Goal: Information Seeking & Learning: Compare options

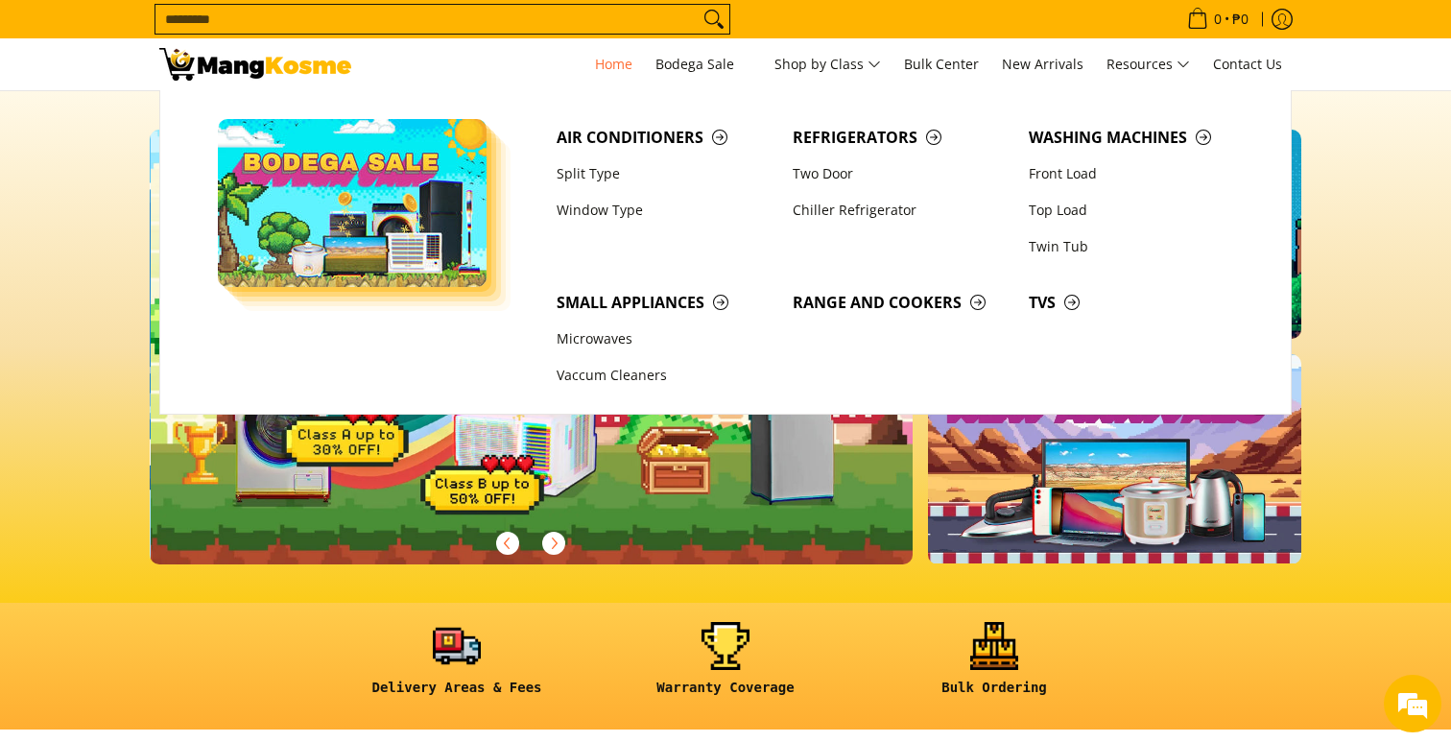
scroll to position [0, 763]
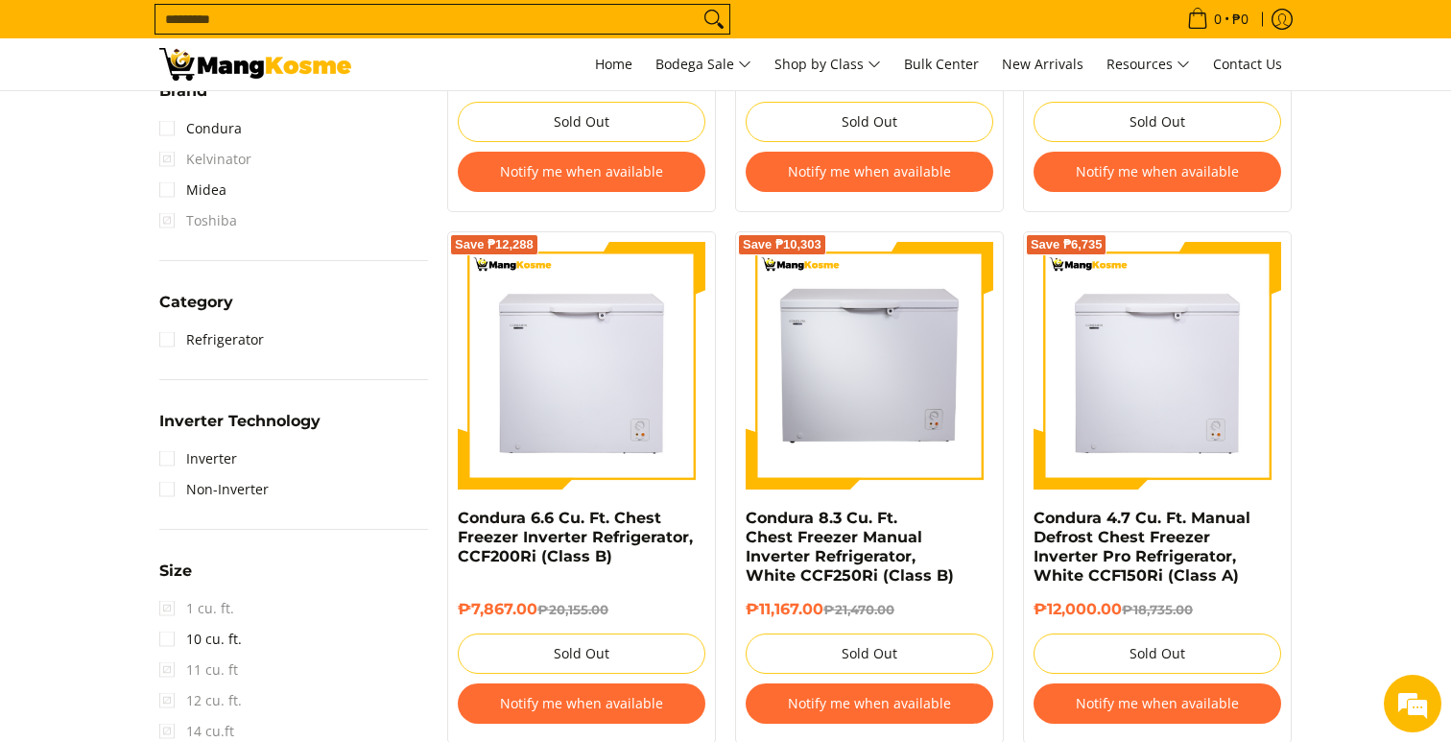
scroll to position [773, 0]
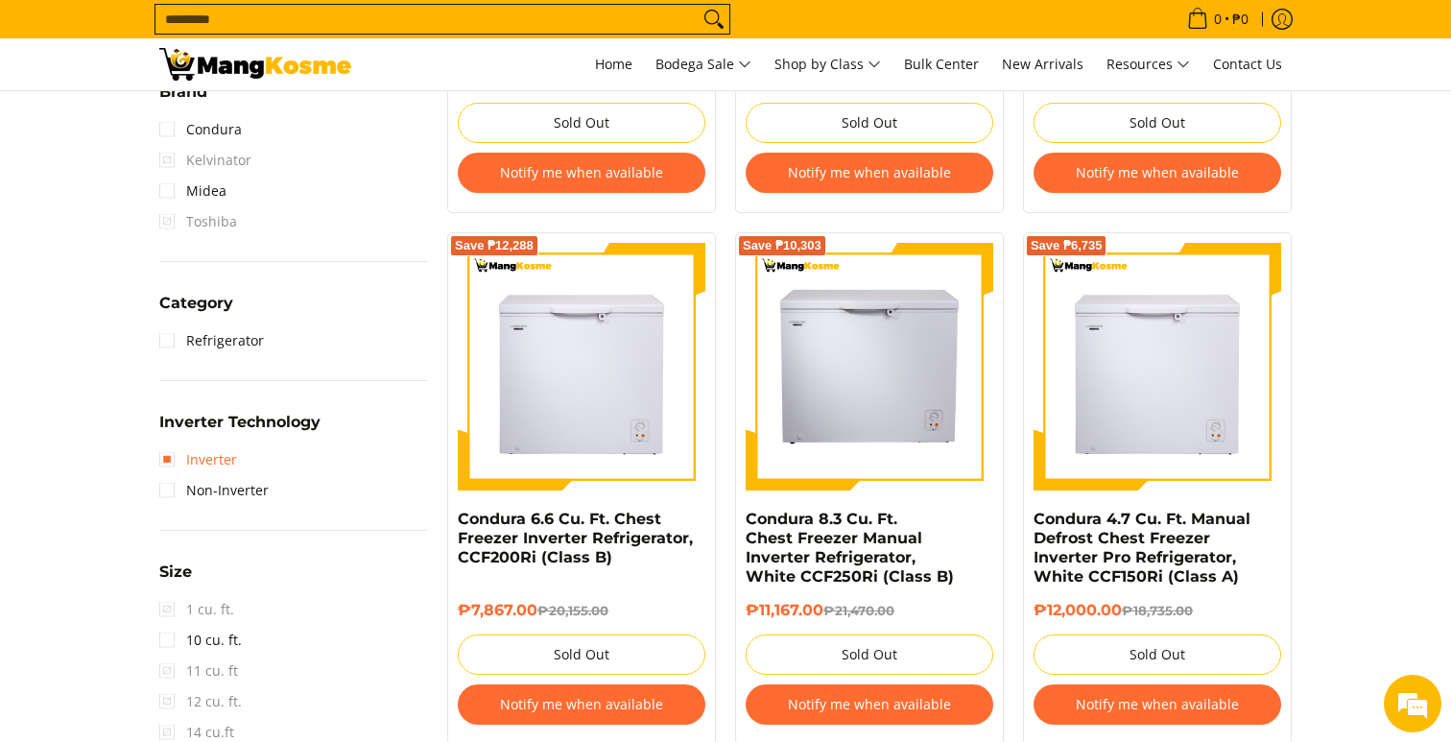
click at [172, 462] on link "Inverter" at bounding box center [198, 459] width 78 height 31
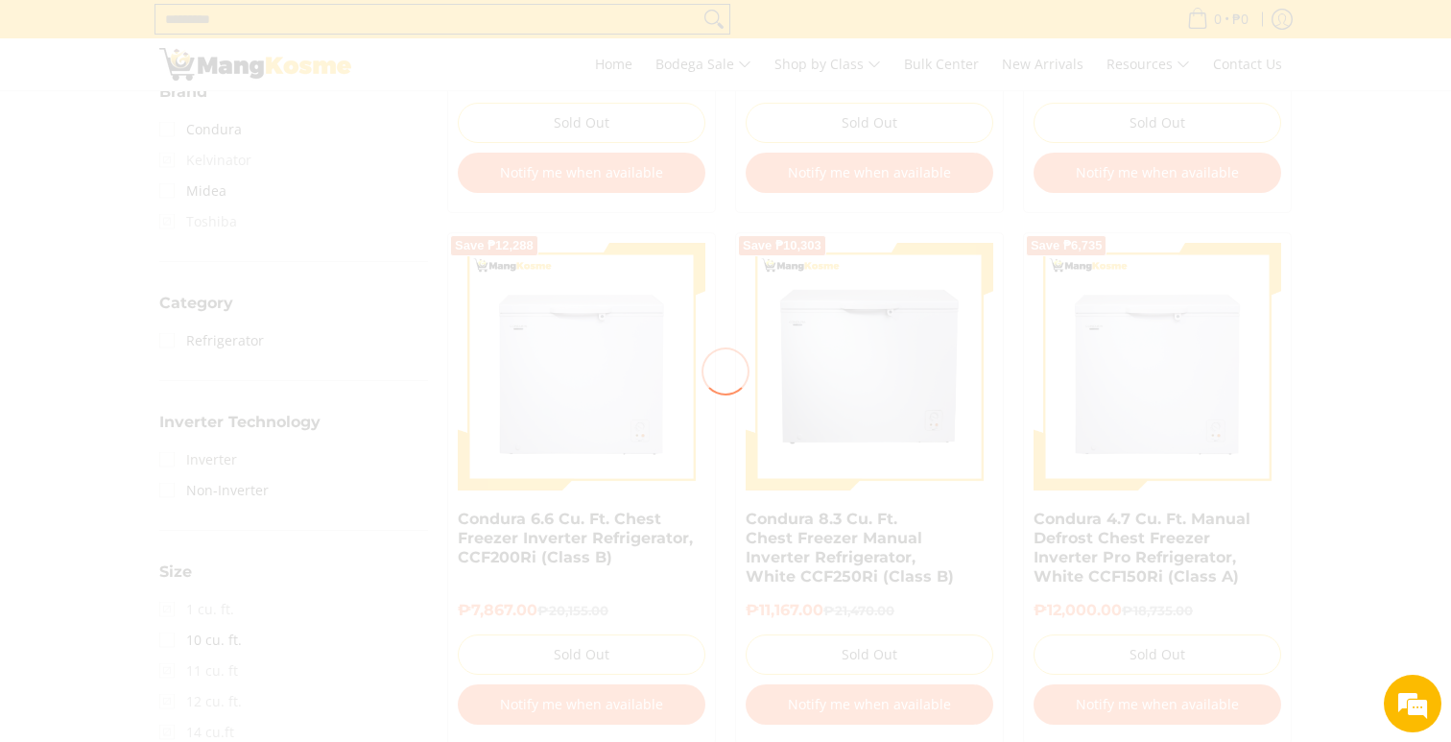
scroll to position [0, 0]
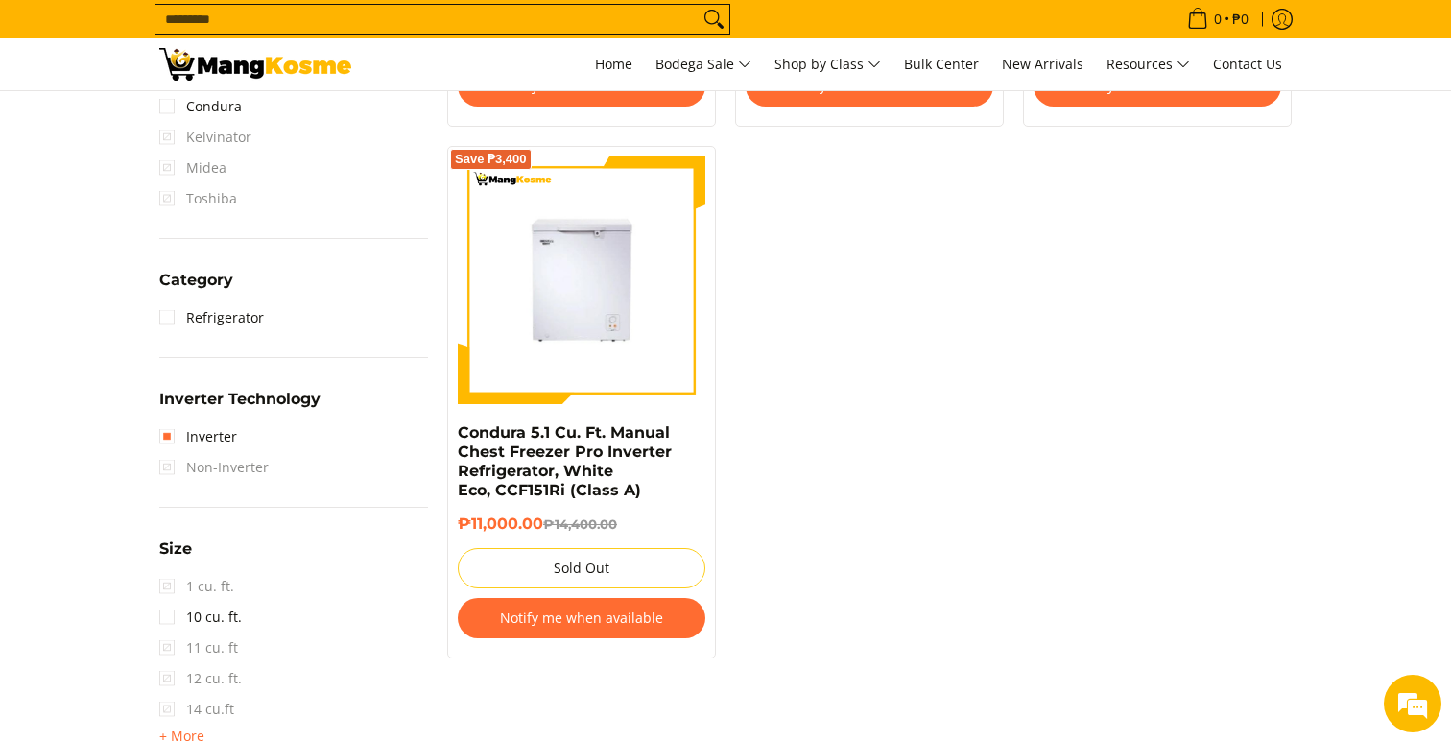
scroll to position [837, 0]
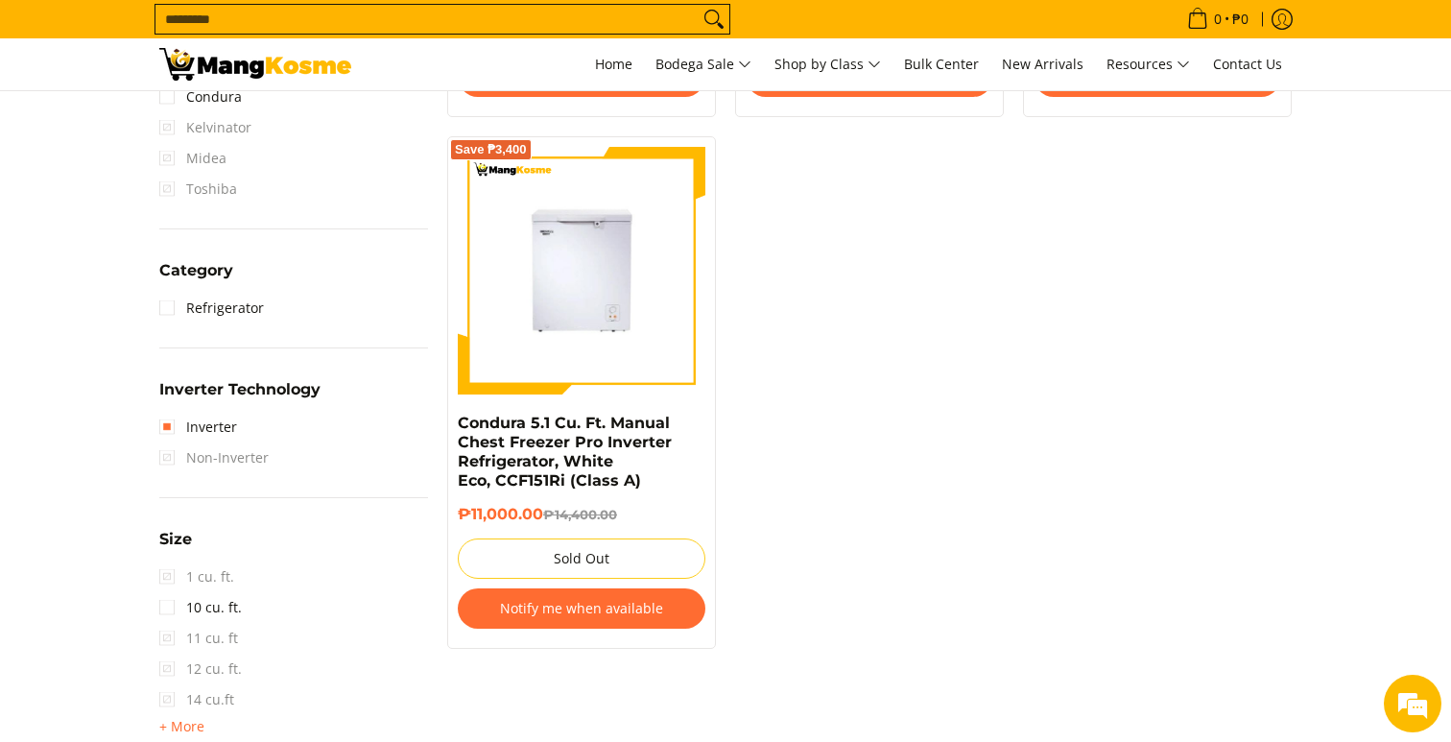
click at [633, 605] on button "Notify me when available" at bounding box center [582, 608] width 248 height 40
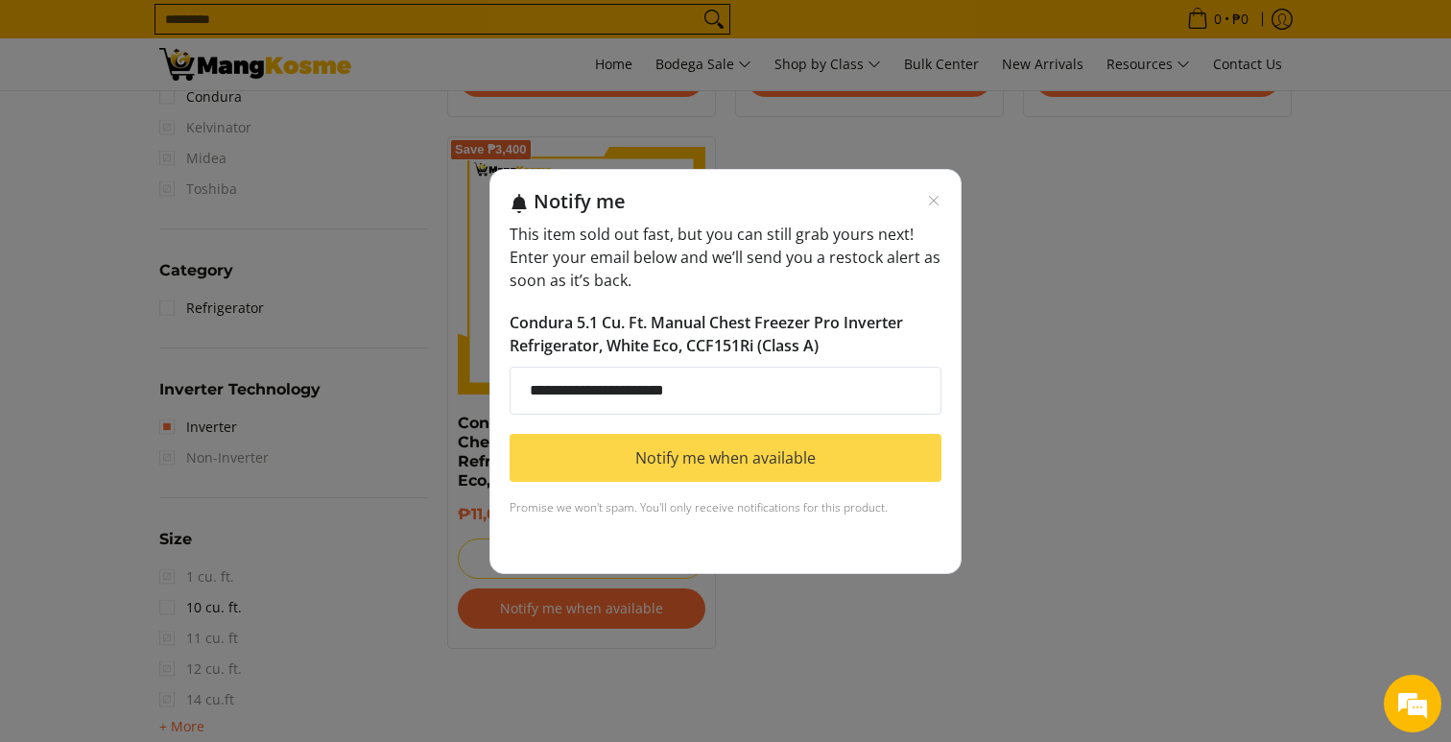
type input "**********"
click at [698, 442] on button "Notify me when available" at bounding box center [725, 458] width 432 height 48
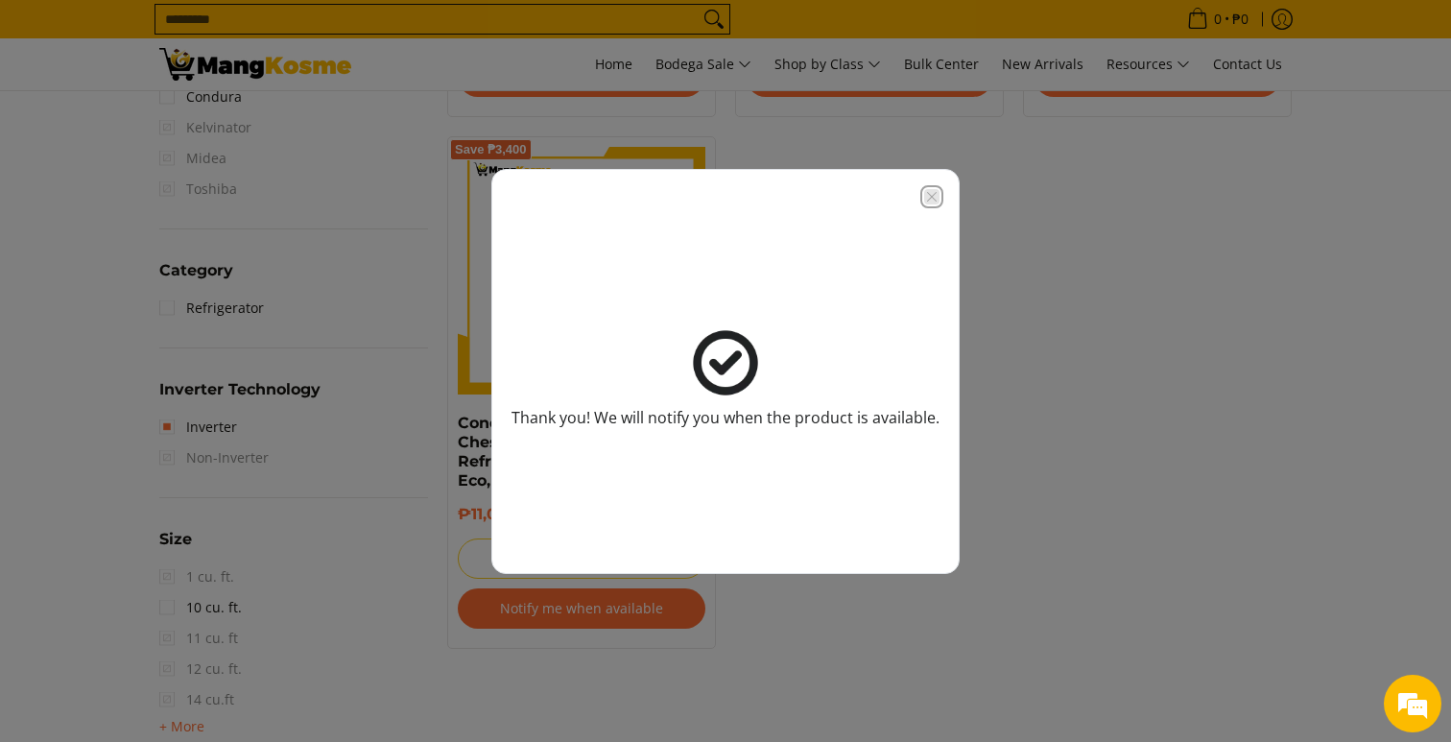
click at [931, 196] on icon "Close modal" at bounding box center [932, 196] width 10 height 10
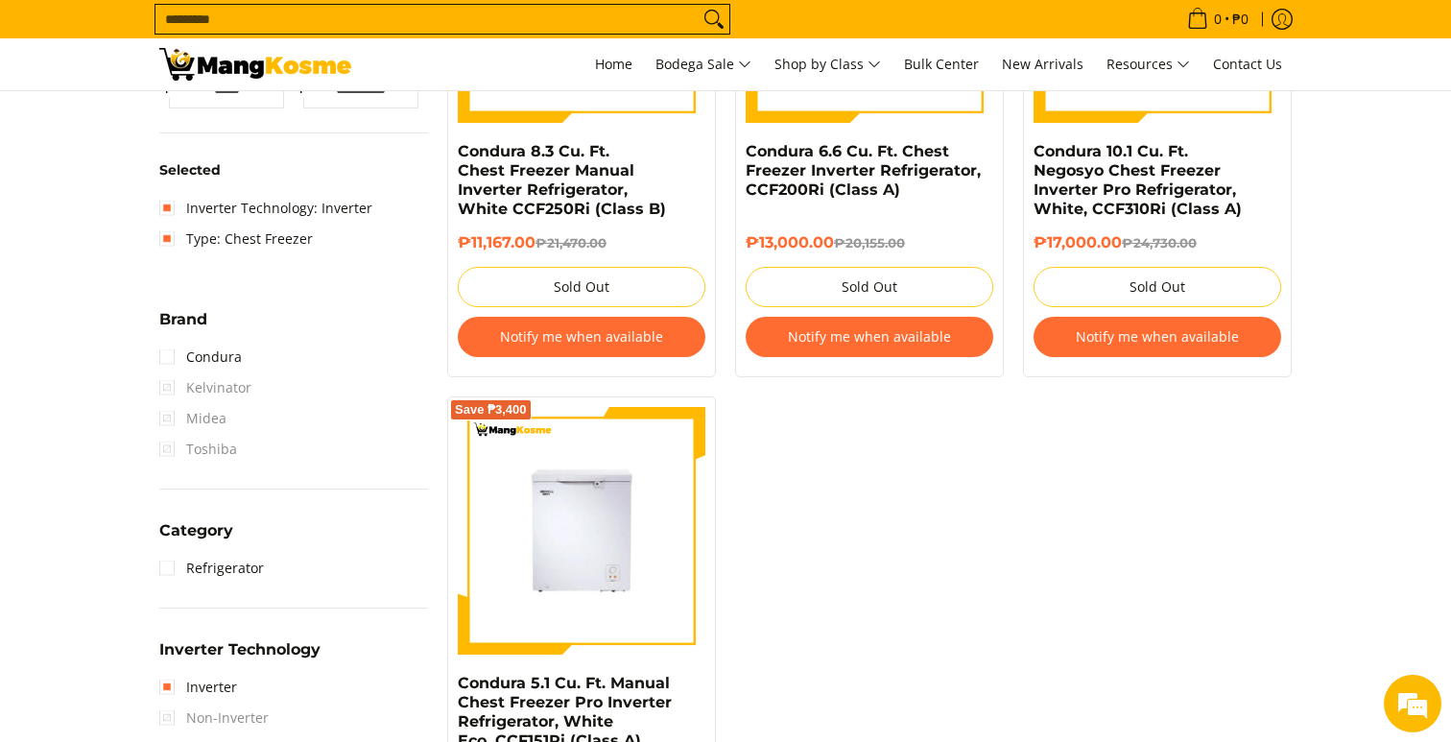
scroll to position [583, 0]
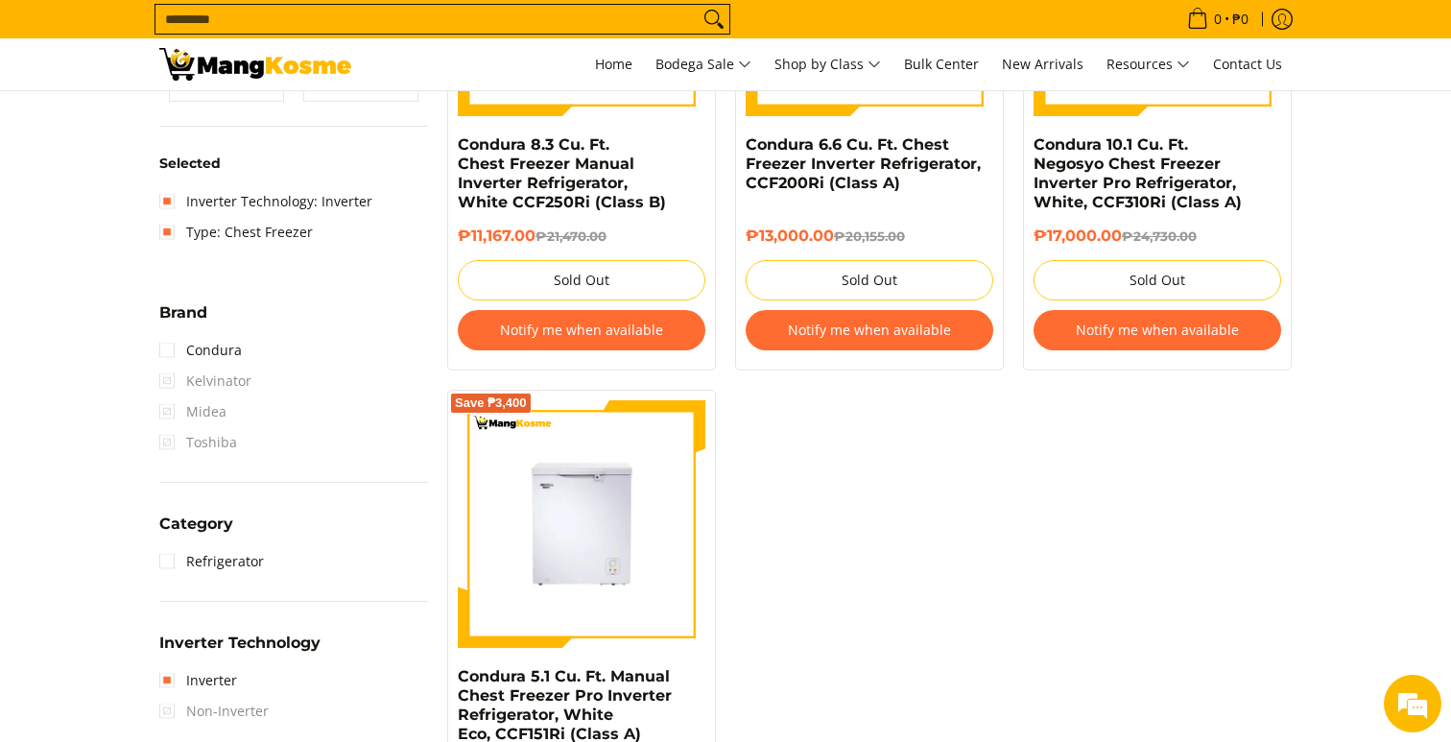
click at [909, 326] on button "Notify me when available" at bounding box center [869, 330] width 248 height 40
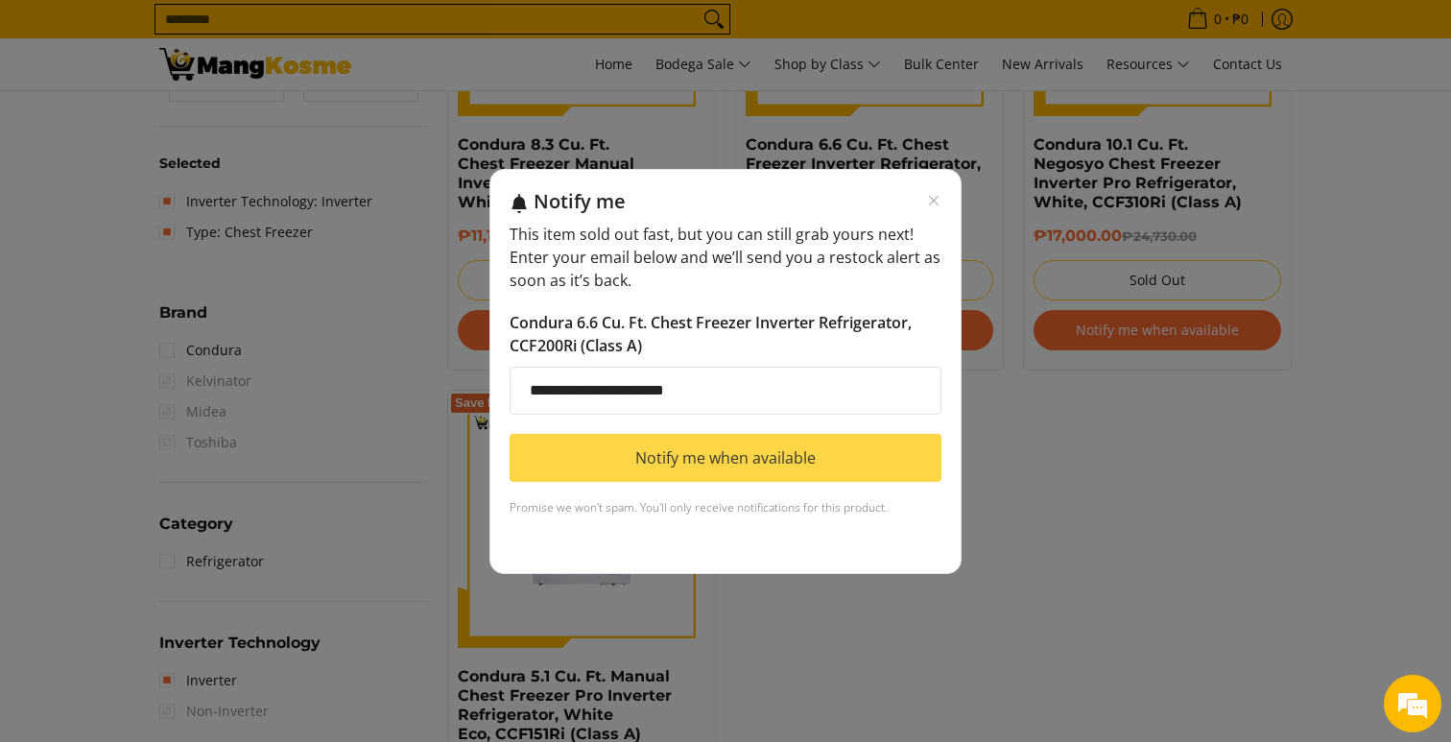
click at [748, 467] on button "Notify me when available" at bounding box center [725, 458] width 432 height 48
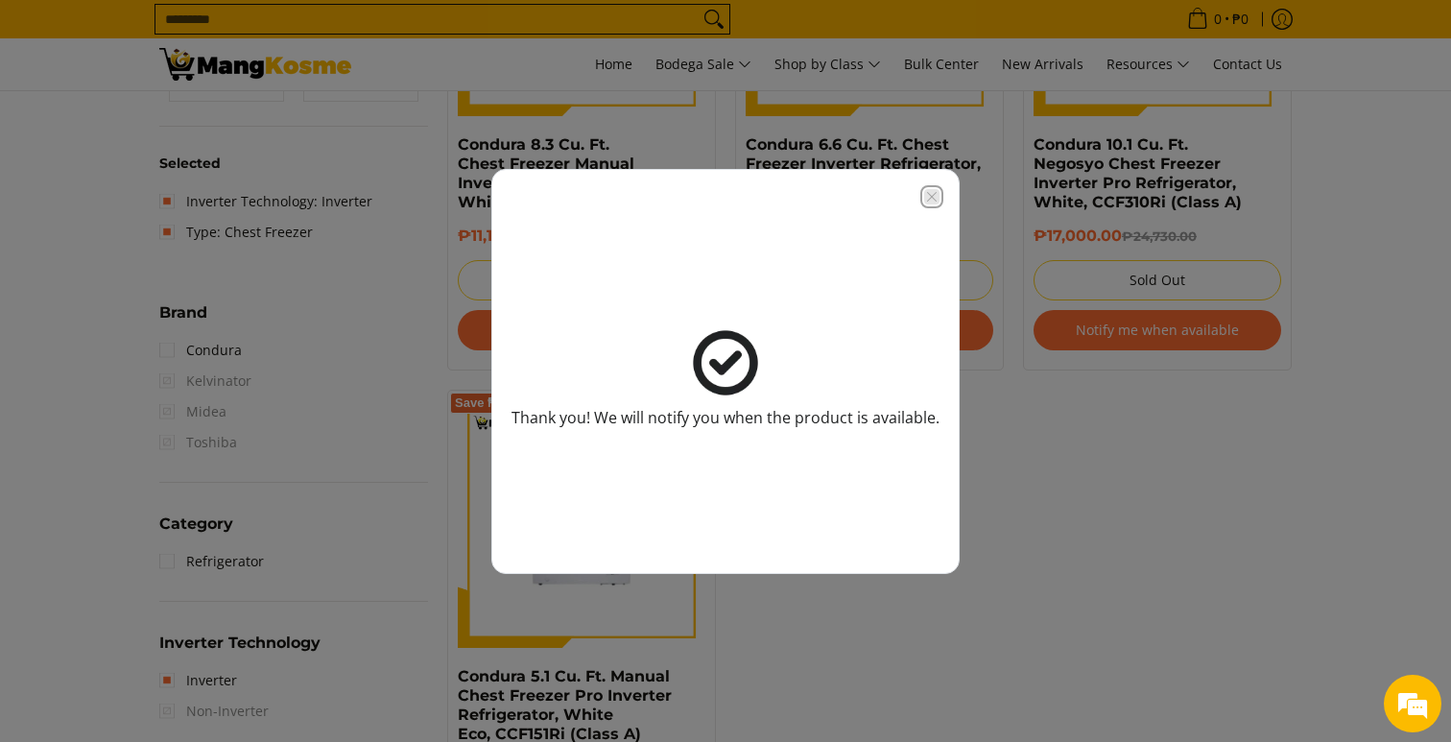
click at [932, 192] on icon "Close modal" at bounding box center [931, 196] width 15 height 15
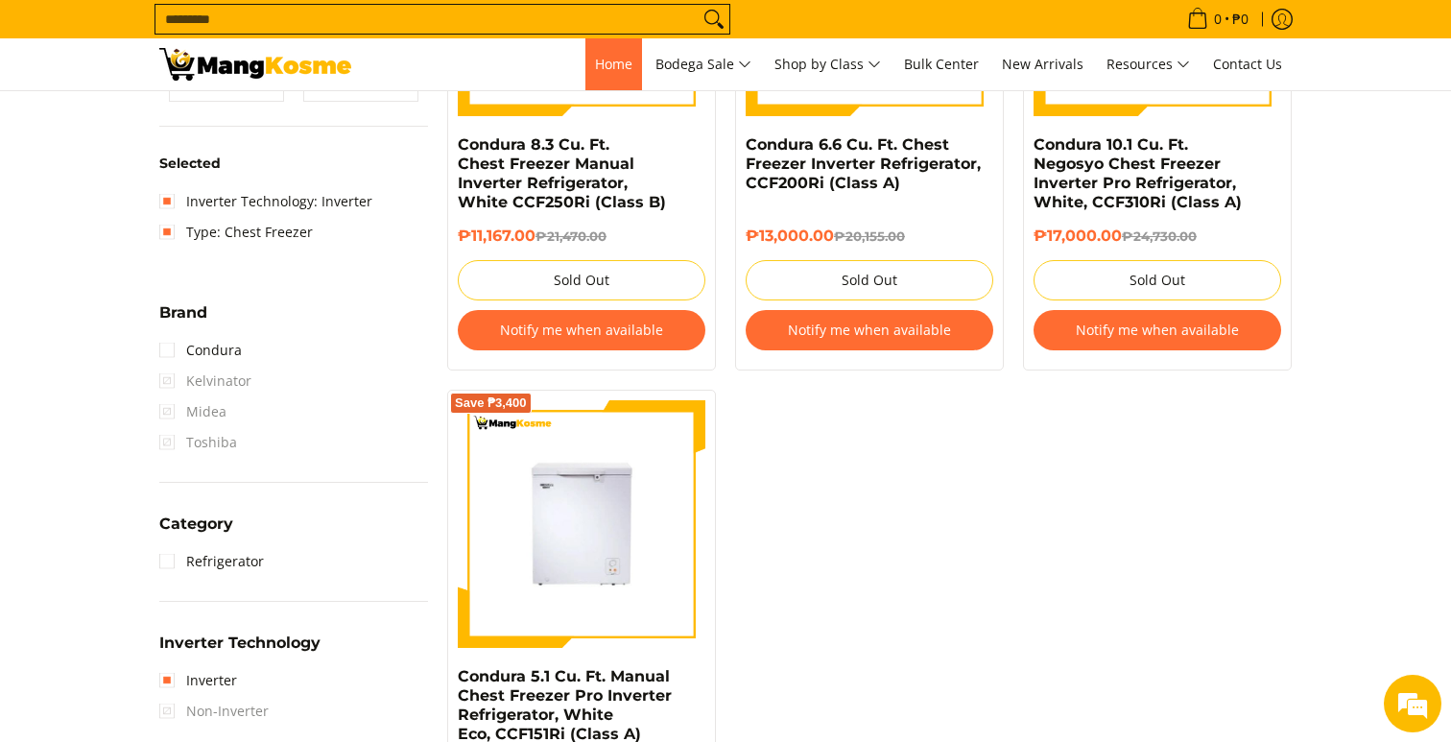
click at [612, 64] on span "Home" at bounding box center [613, 64] width 37 height 18
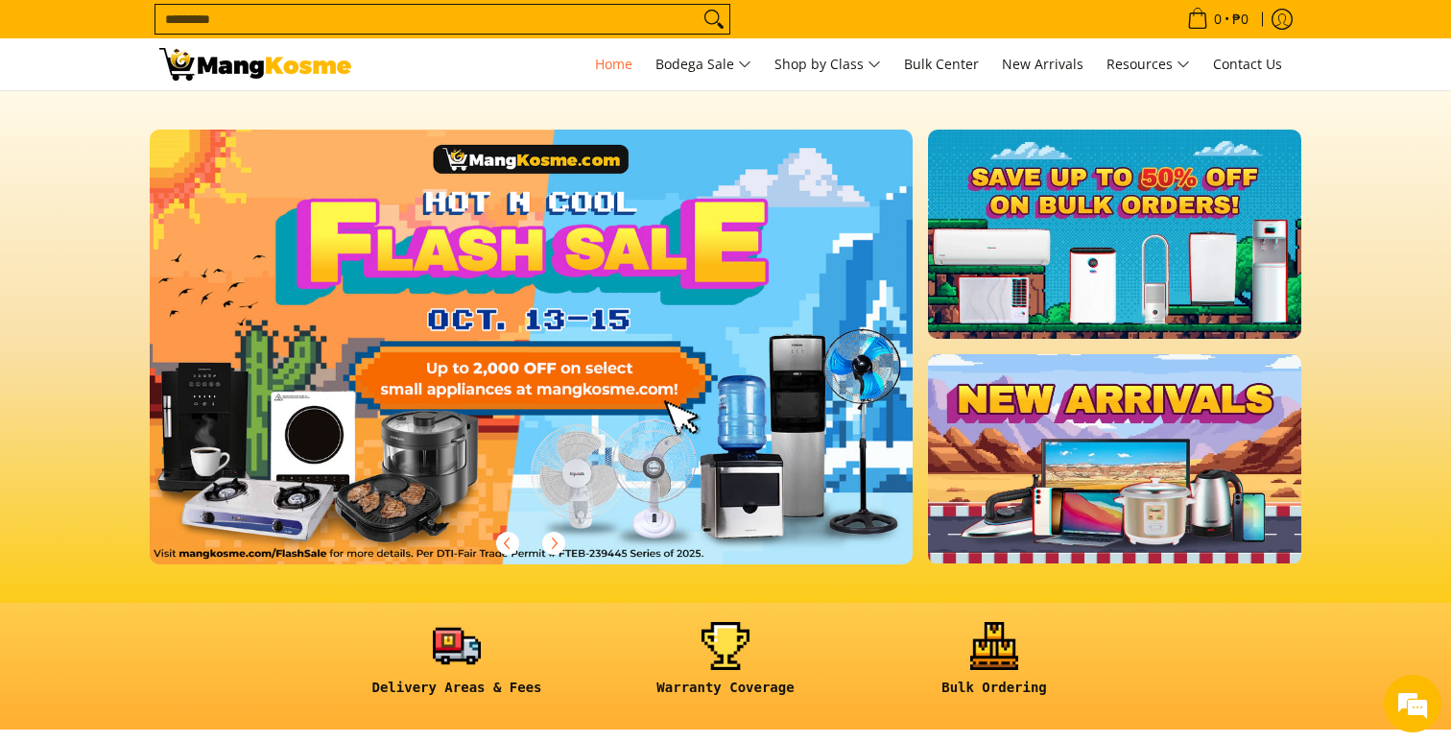
click at [603, 316] on link at bounding box center [562, 362] width 824 height 465
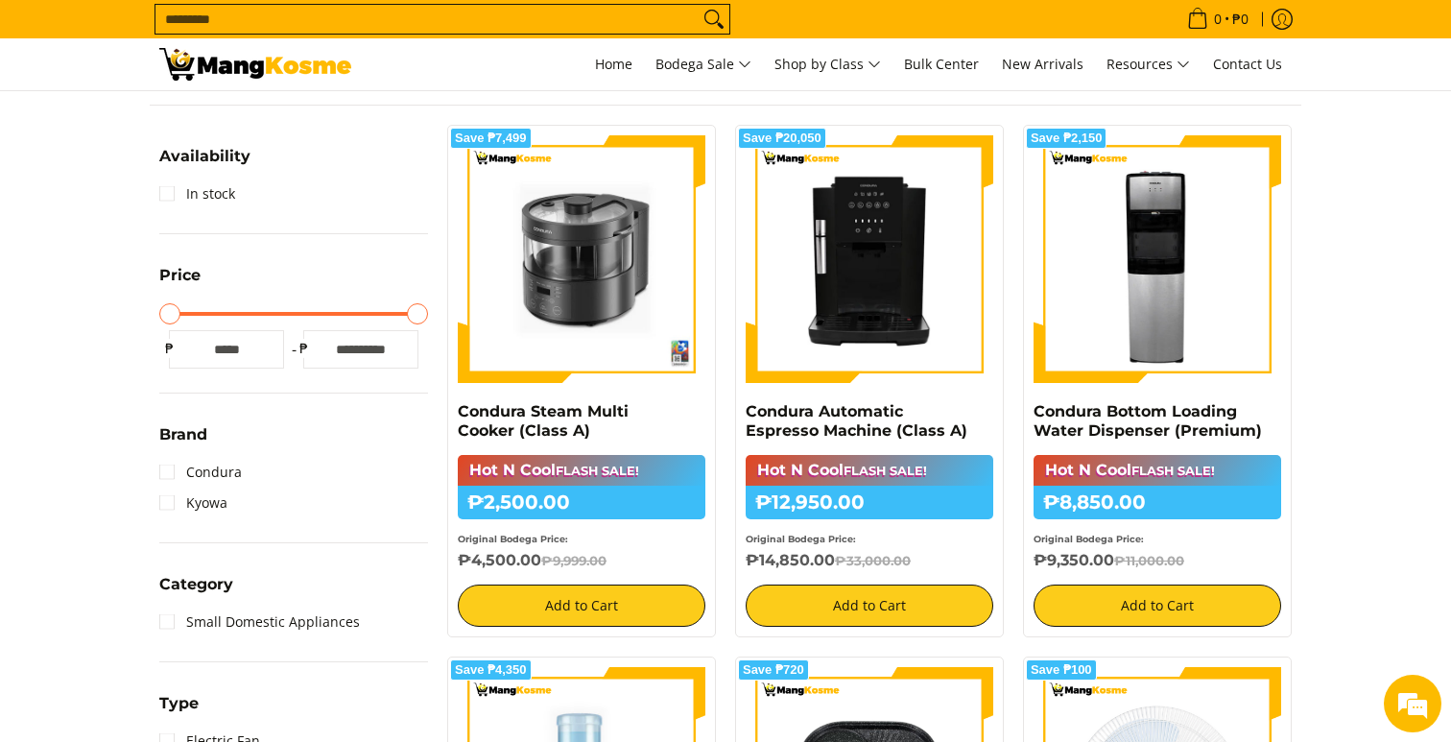
scroll to position [364, 0]
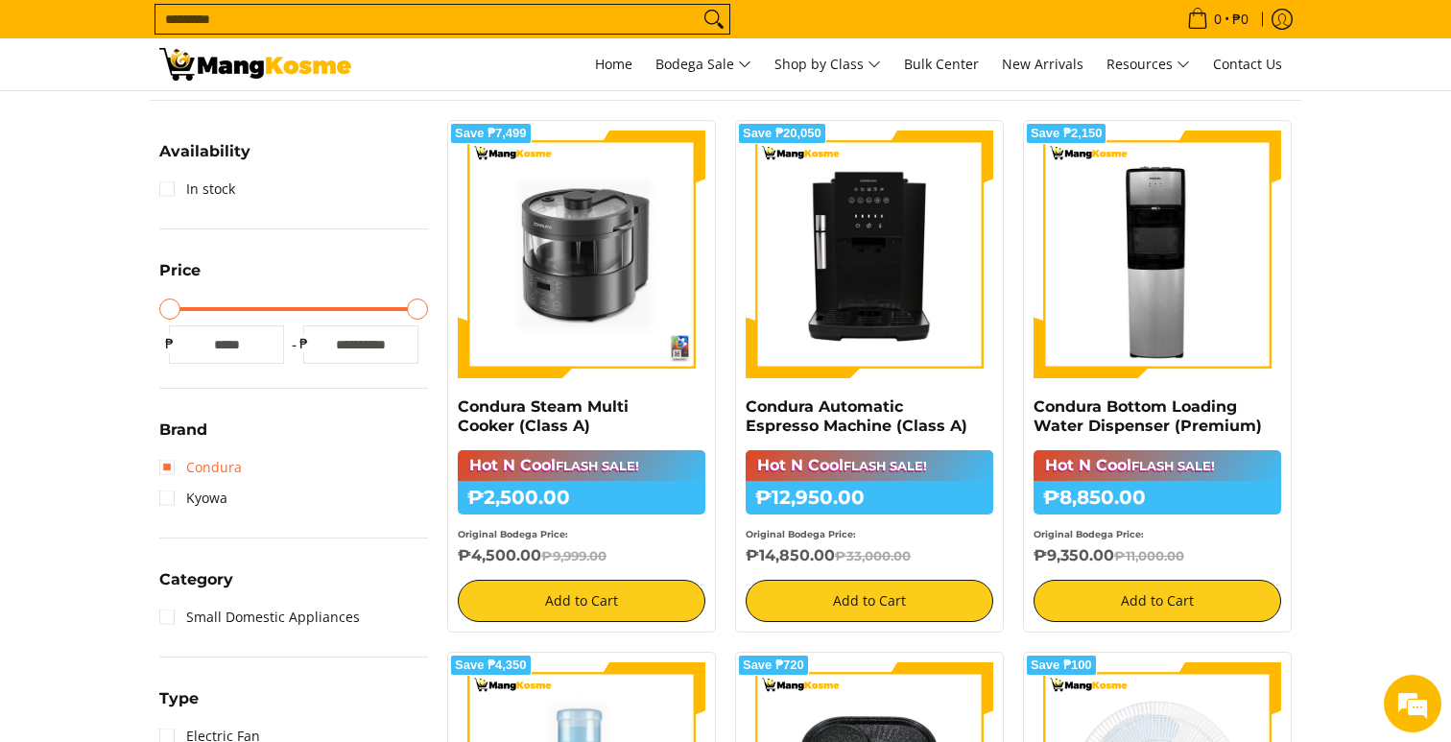
click at [163, 463] on link "Condura" at bounding box center [200, 467] width 83 height 31
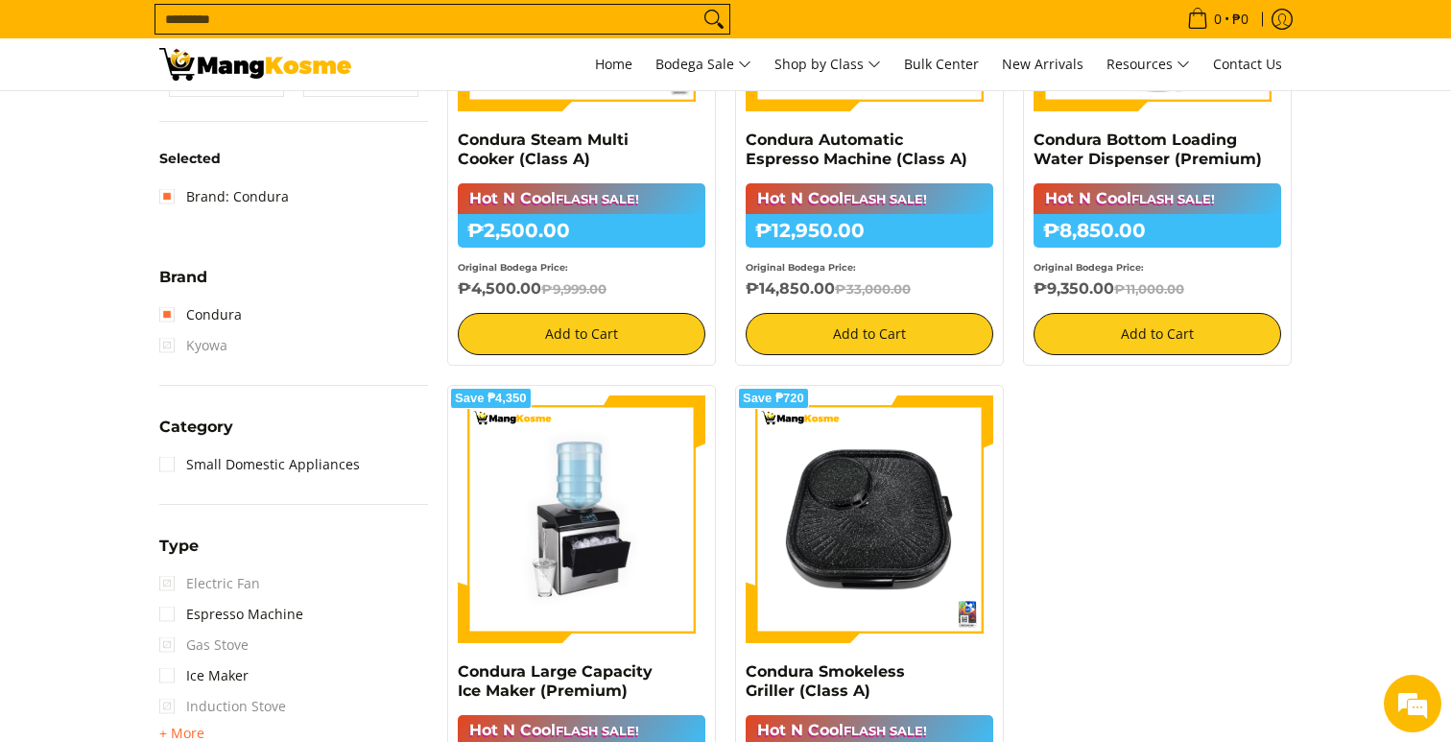
scroll to position [629, 0]
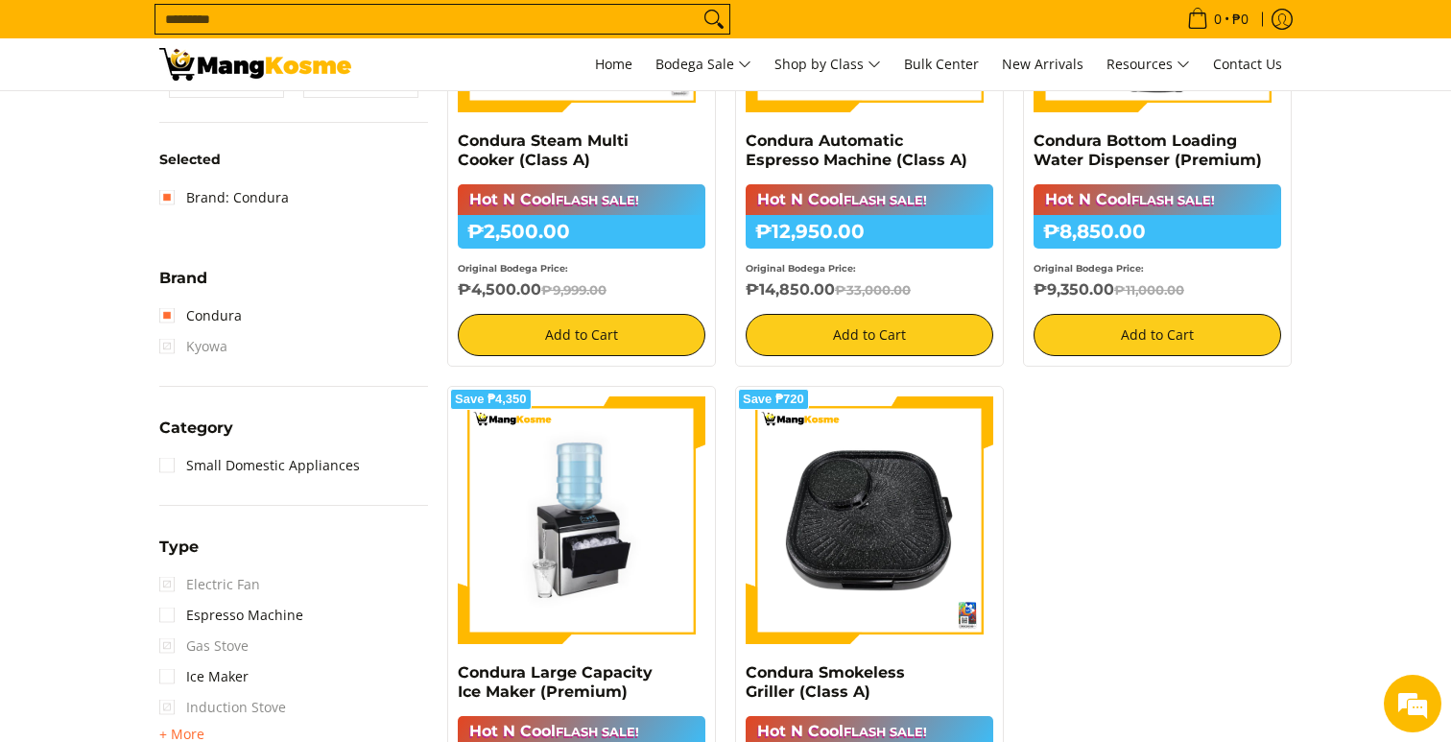
click at [252, 59] on img at bounding box center [255, 64] width 192 height 33
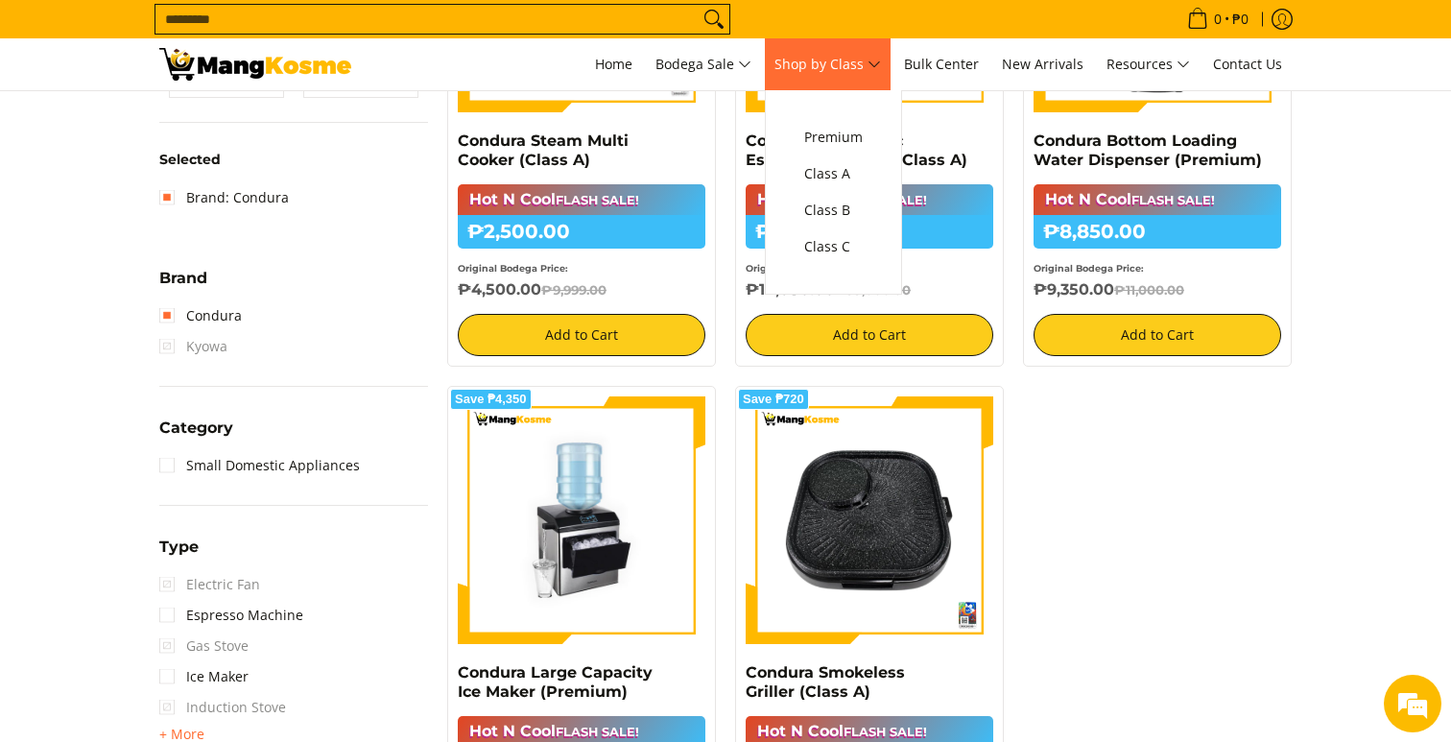
scroll to position [0, 0]
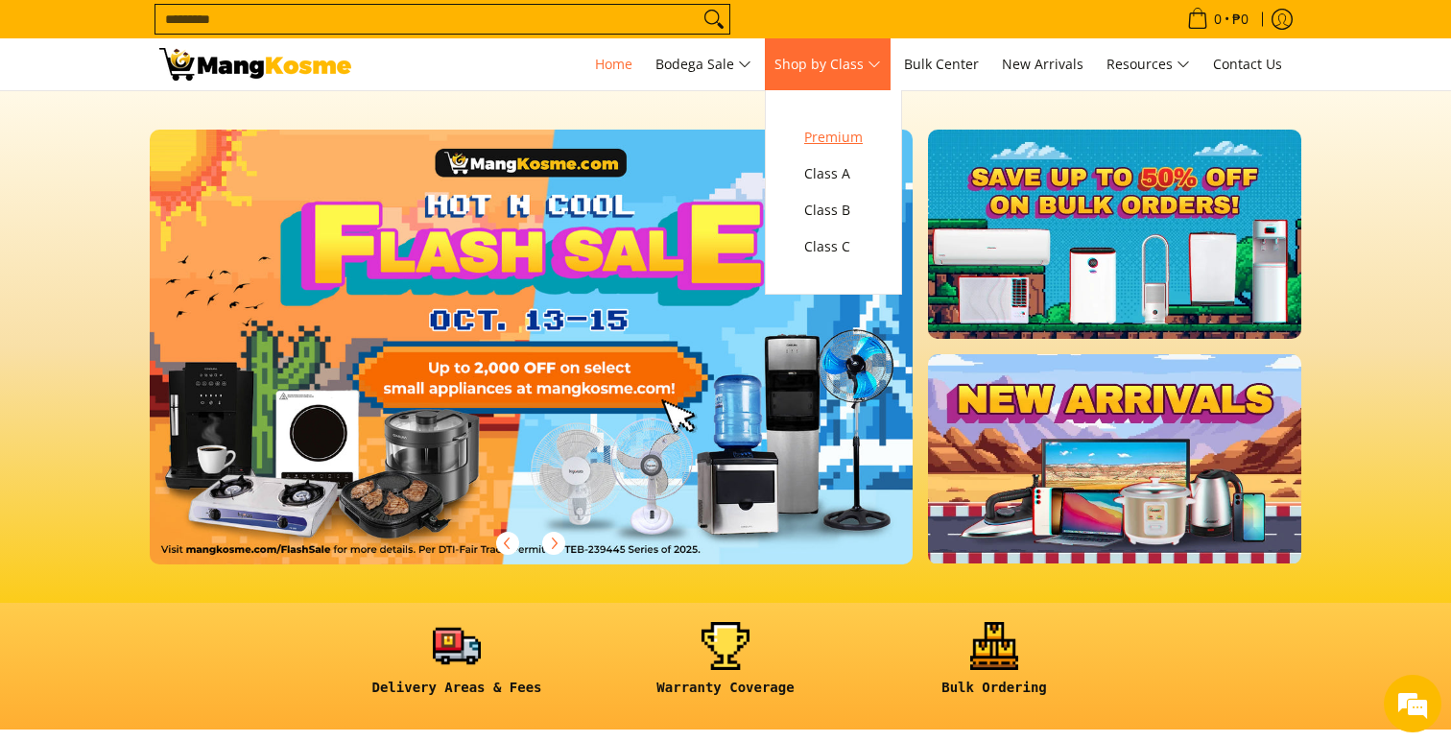
click at [848, 130] on span "Premium" at bounding box center [833, 138] width 59 height 24
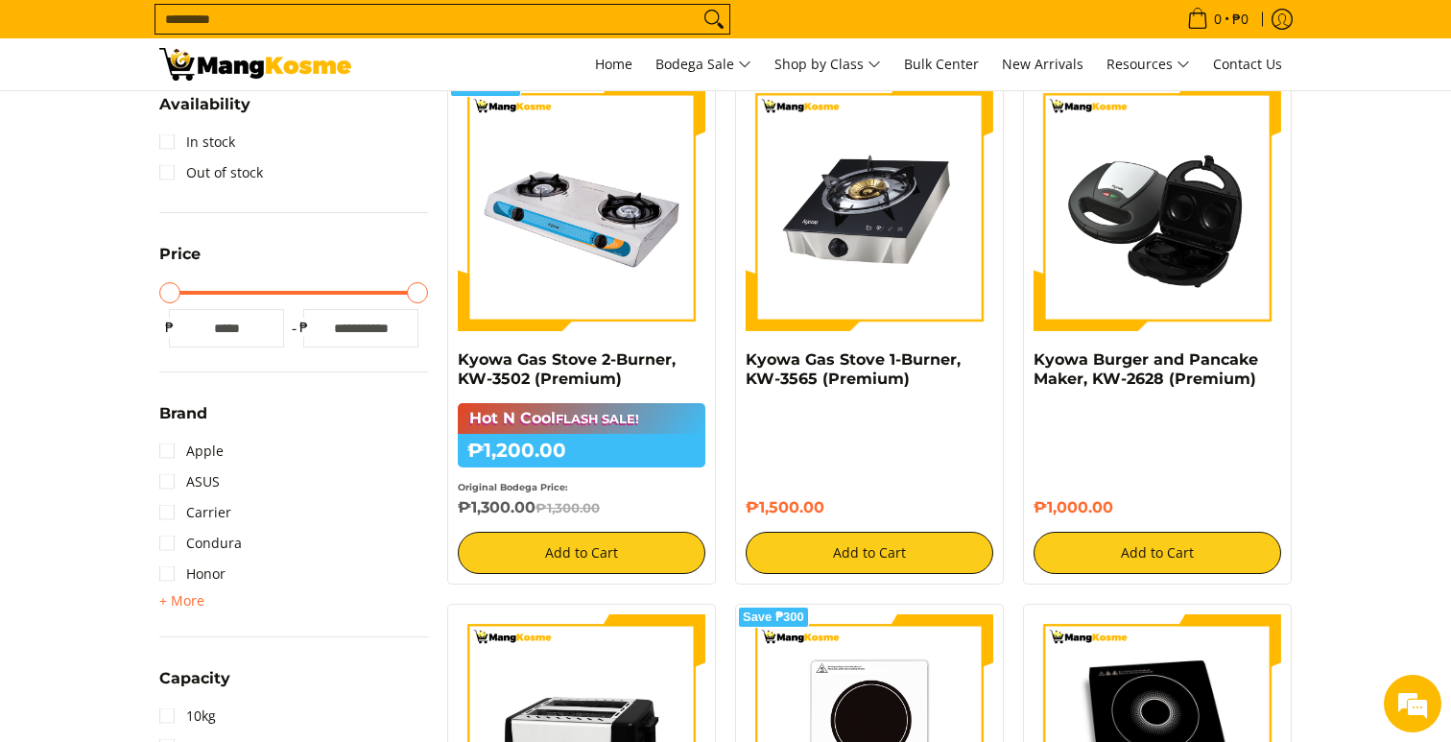
scroll to position [397, 0]
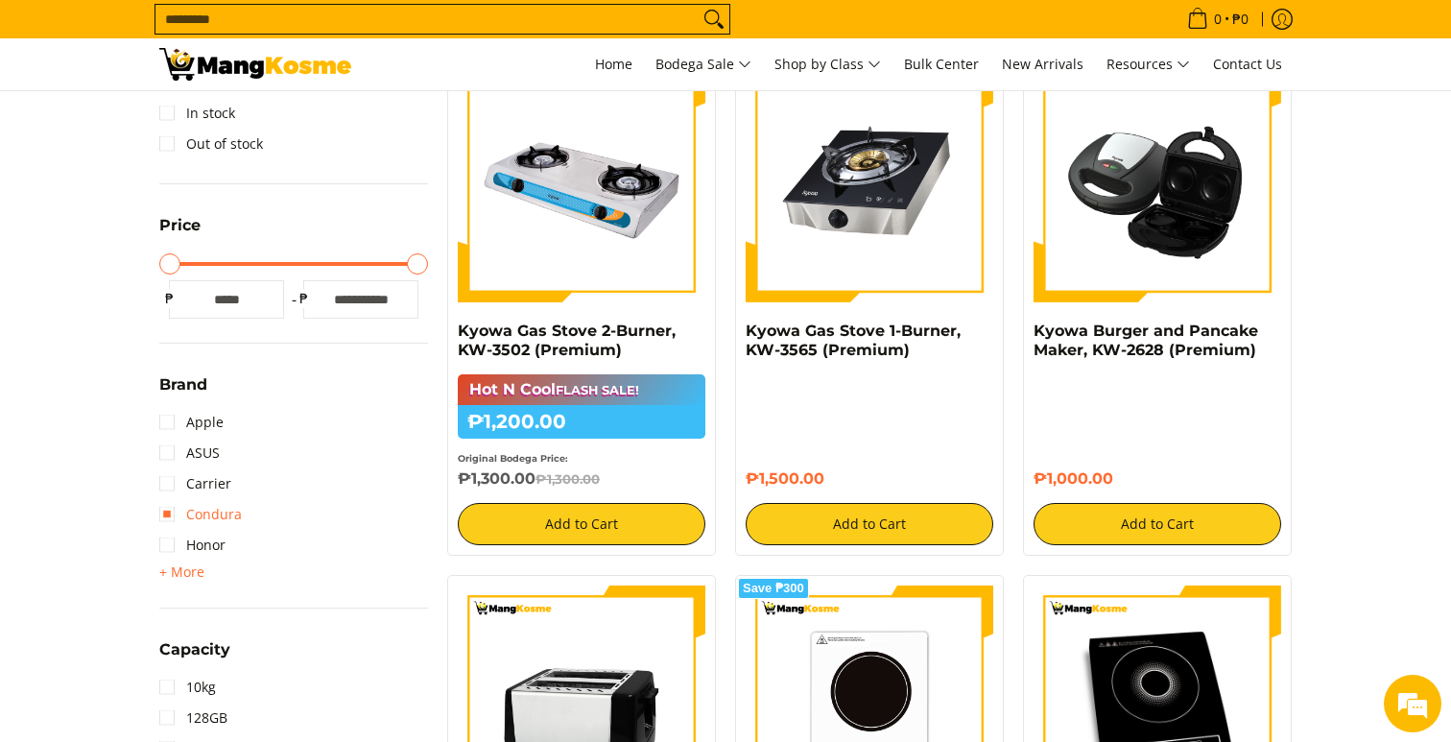
click at [204, 509] on link "Condura" at bounding box center [200, 514] width 83 height 31
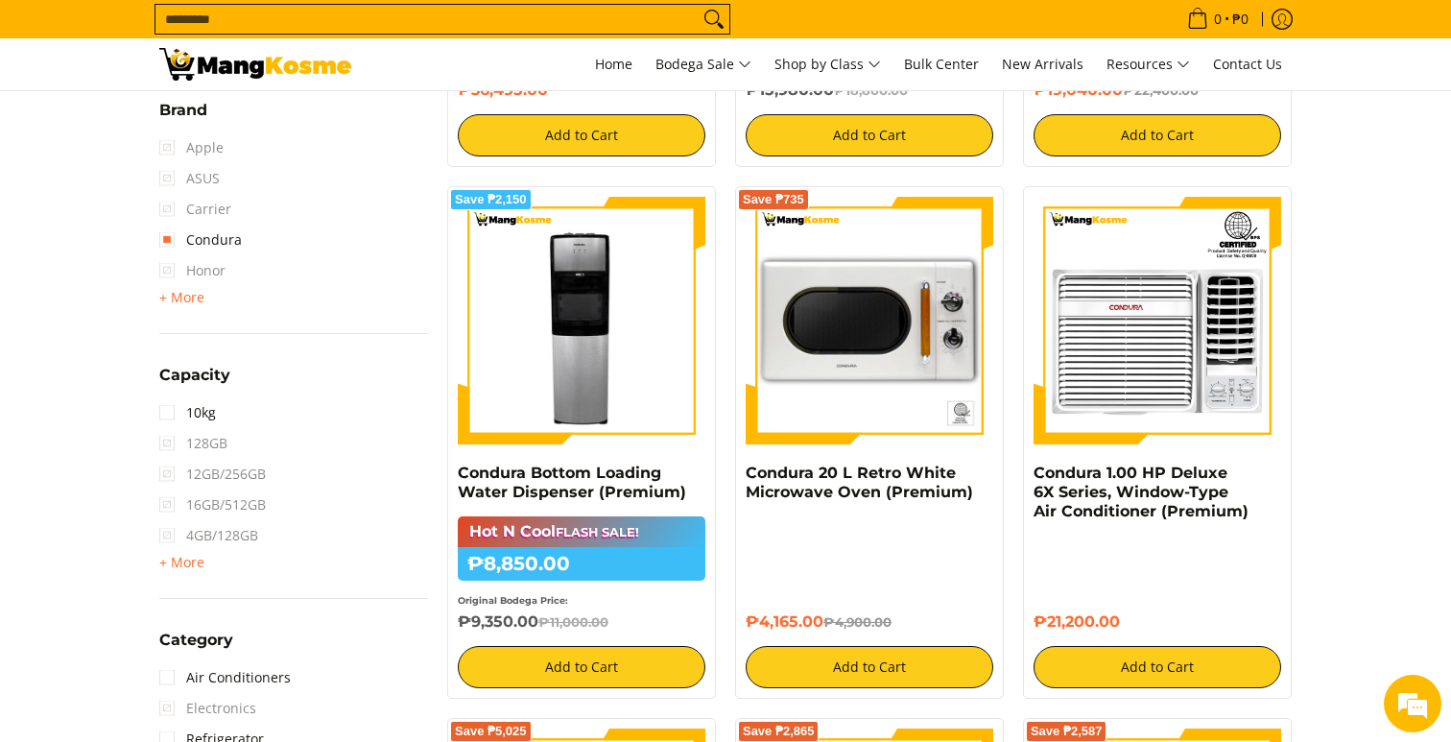
scroll to position [816, 0]
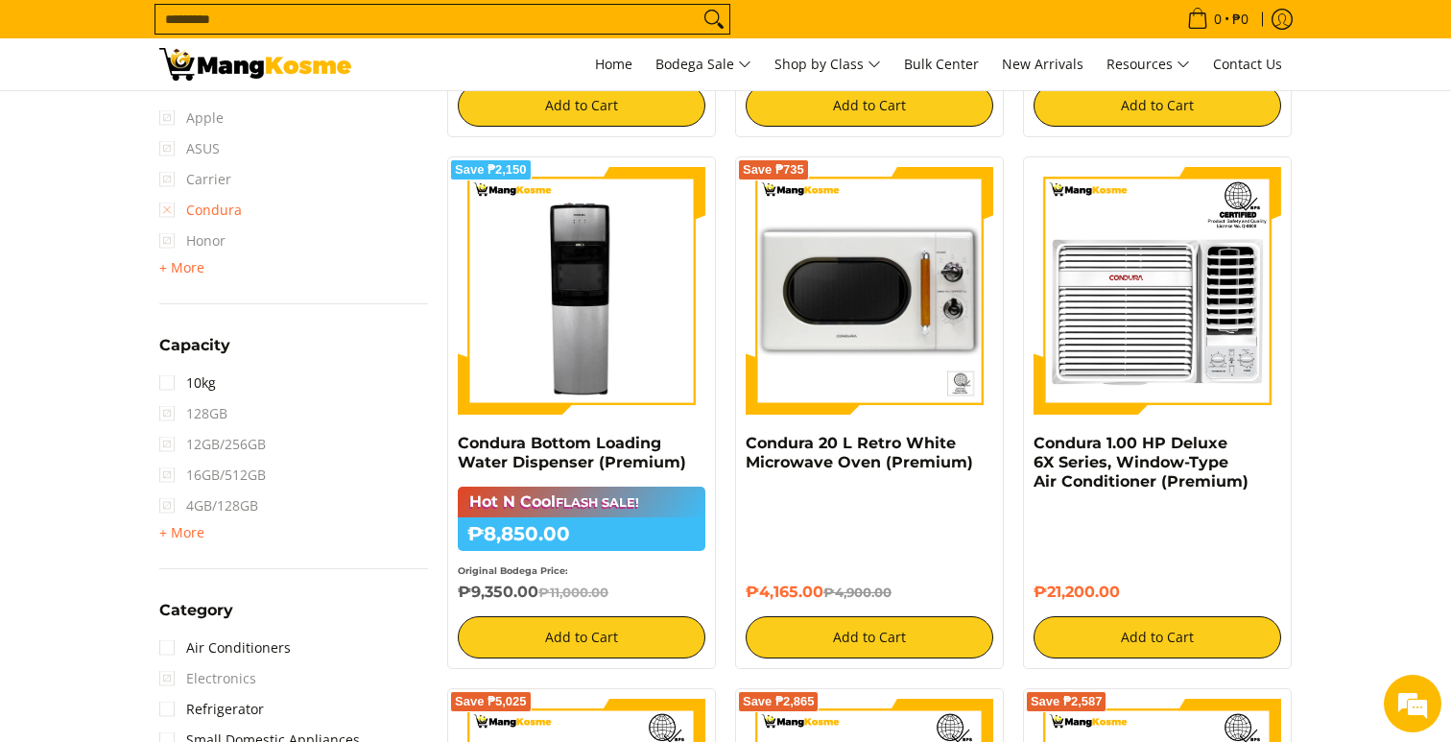
click at [174, 210] on link "Condura" at bounding box center [200, 210] width 83 height 31
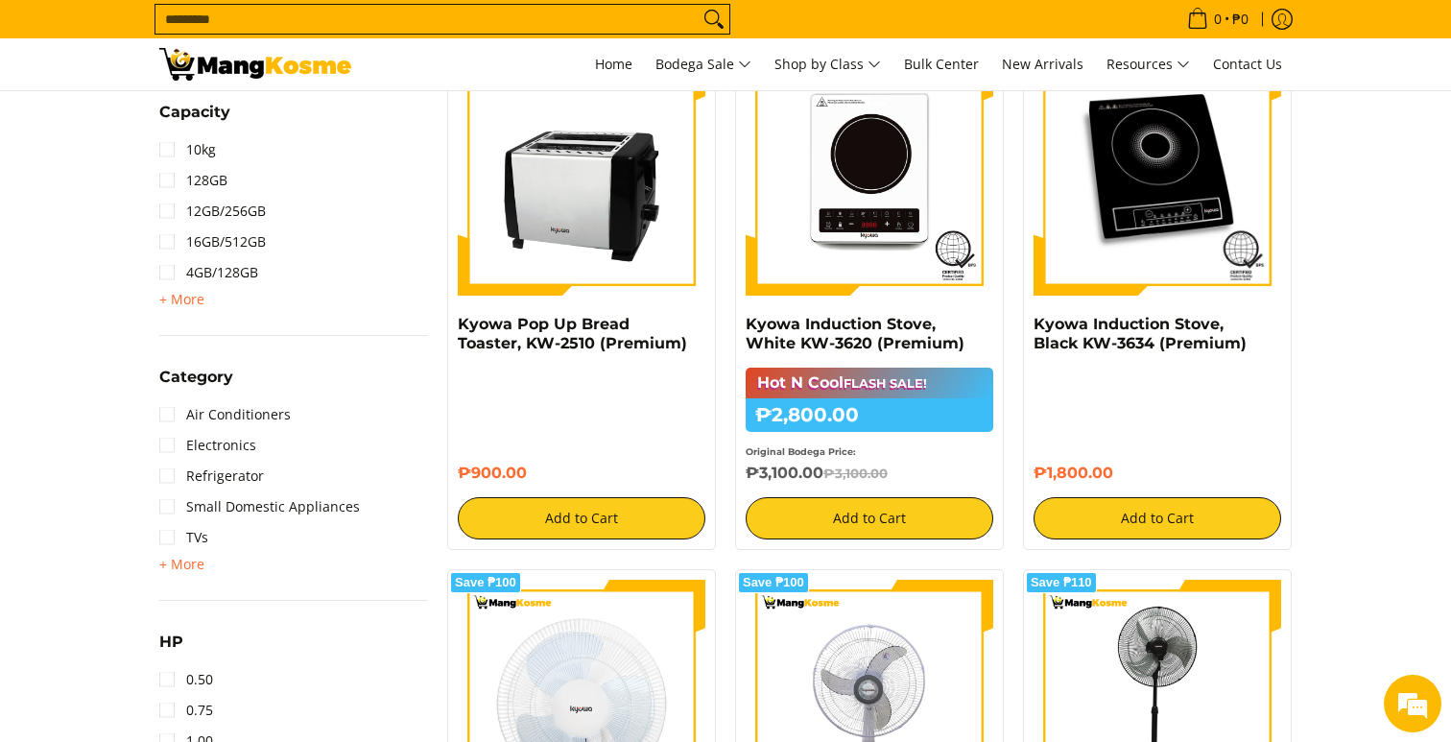
scroll to position [941, 0]
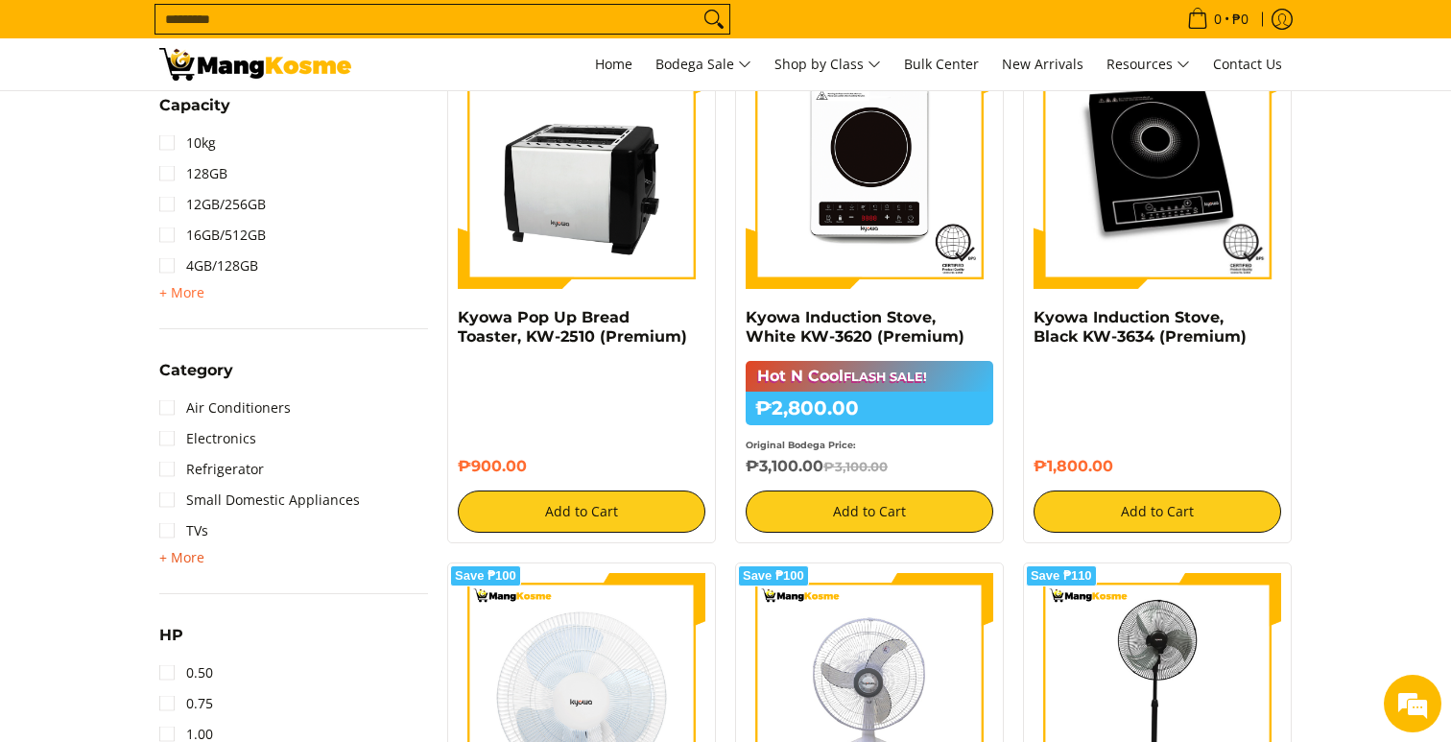
click at [191, 556] on span "+ More" at bounding box center [181, 557] width 45 height 15
click at [188, 462] on link "Refrigerator" at bounding box center [211, 469] width 105 height 31
